Goal: Register for event/course

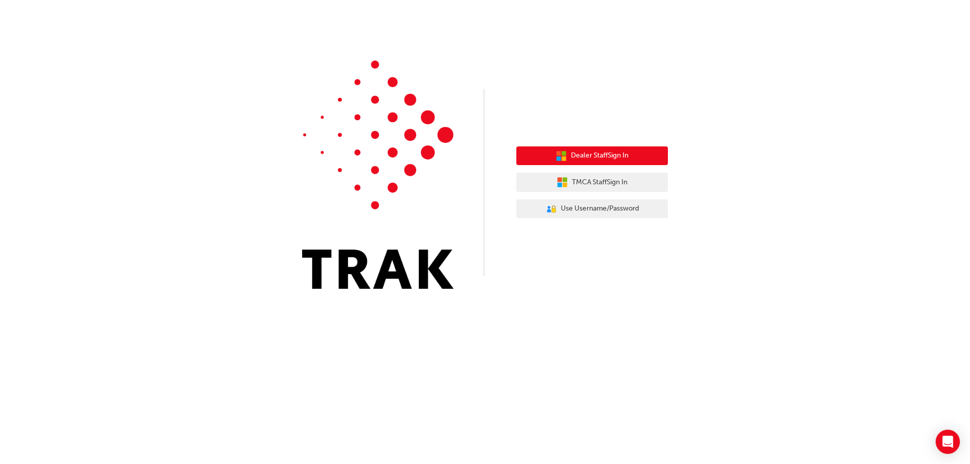
click at [603, 154] on span "Dealer Staff Sign In" at bounding box center [600, 156] width 58 height 12
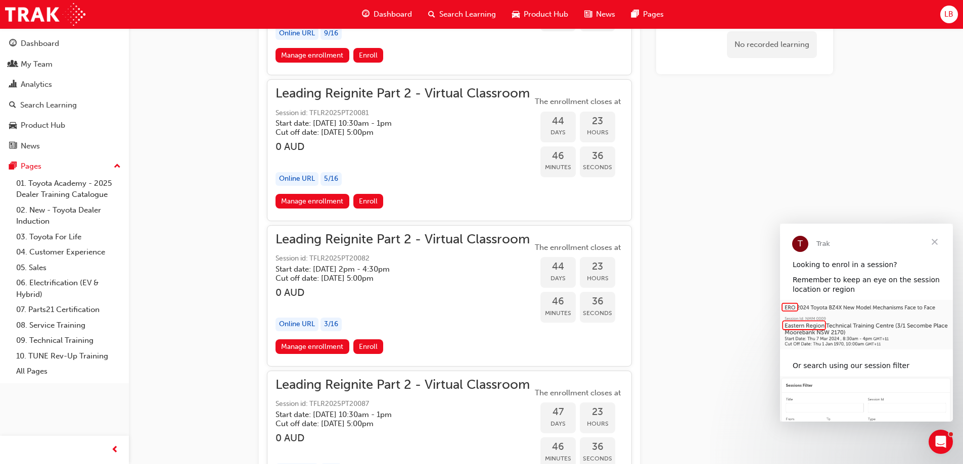
scroll to position [6505, 0]
click at [369, 343] on span "Enroll" at bounding box center [368, 346] width 19 height 9
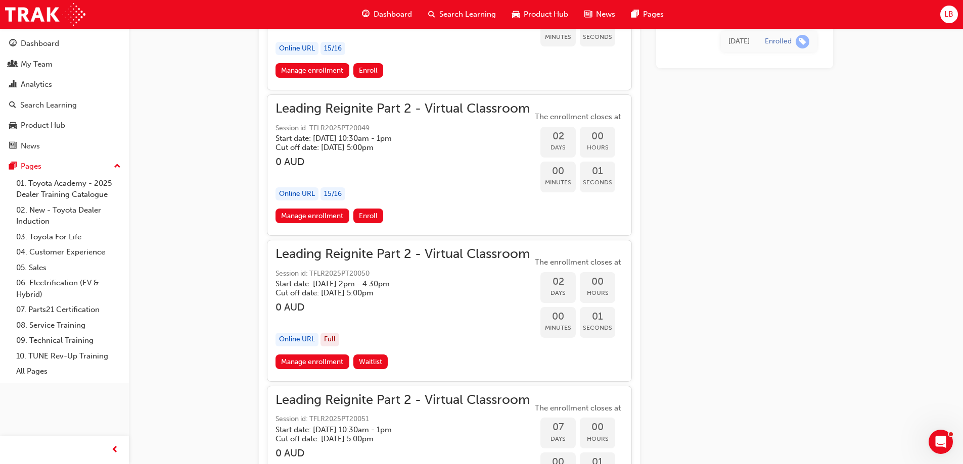
scroll to position [1286, 0]
